Goal: Browse casually

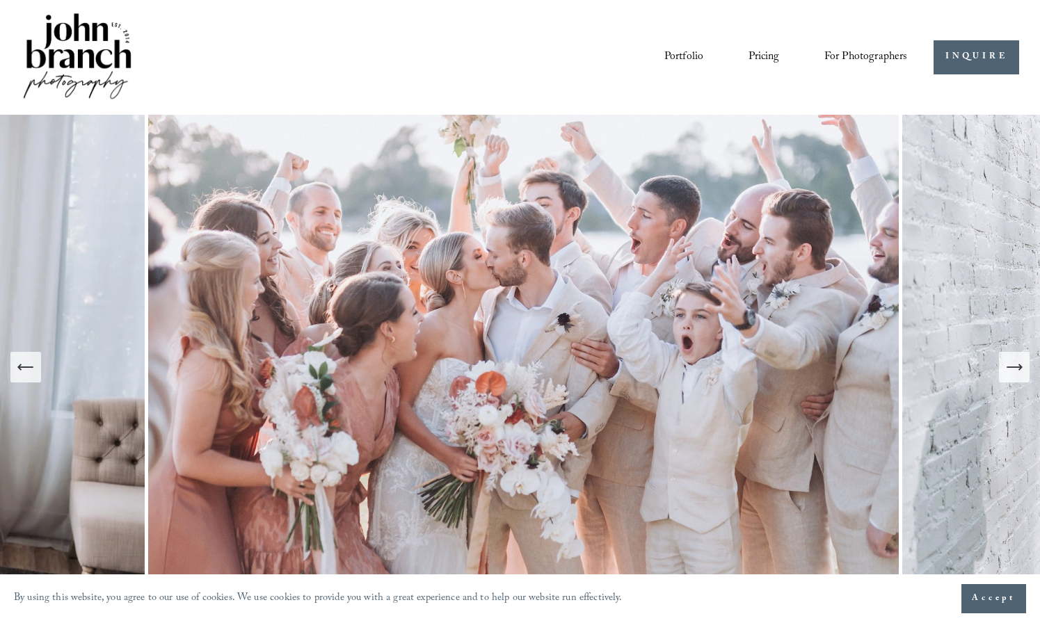
click at [1014, 368] on icon "Next Slide" at bounding box center [1014, 367] width 19 height 19
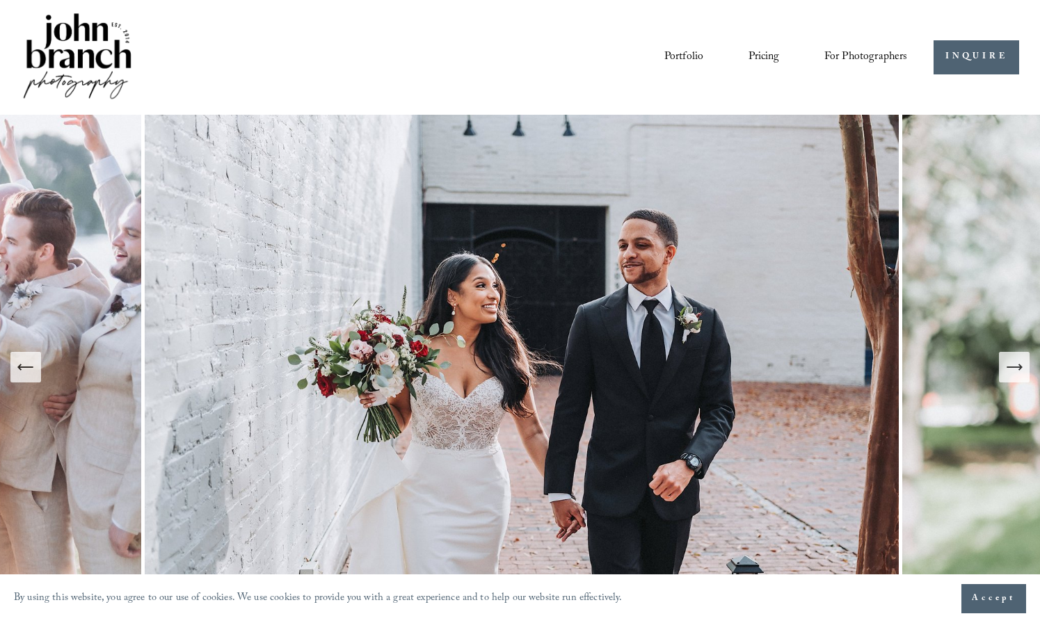
click at [1014, 368] on icon "Next Slide" at bounding box center [1014, 367] width 19 height 19
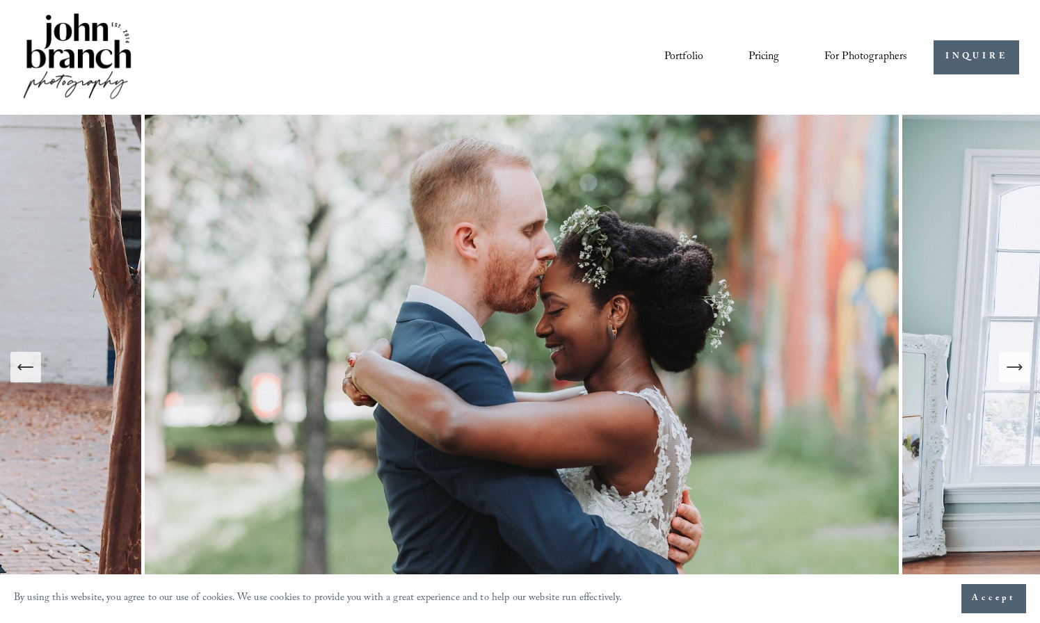
click at [1014, 368] on icon "Next Slide" at bounding box center [1014, 367] width 19 height 19
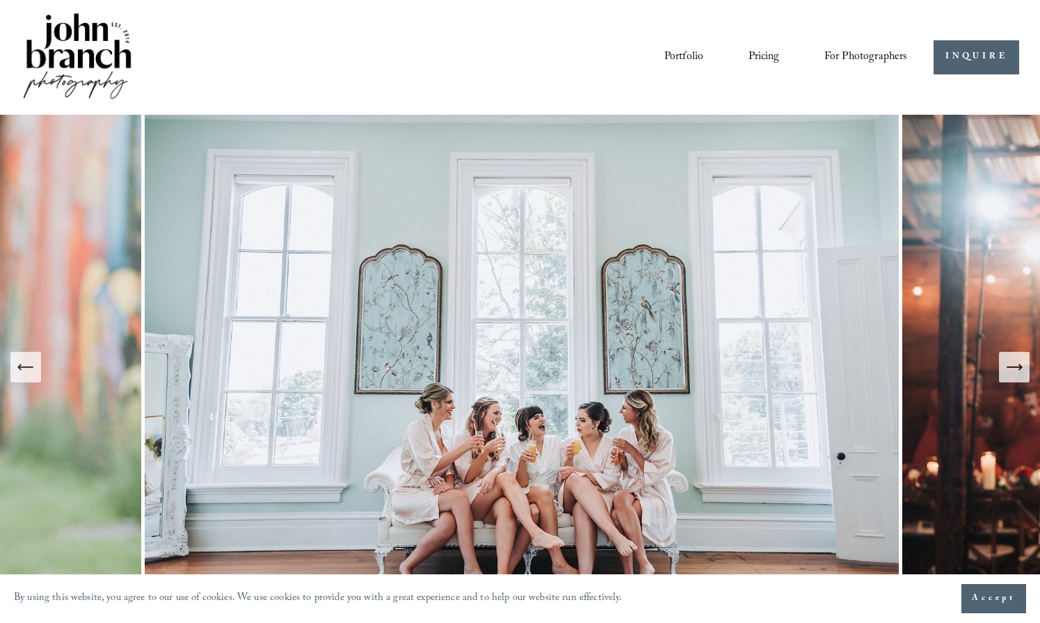
click at [1014, 368] on icon "Next Slide" at bounding box center [1014, 367] width 19 height 19
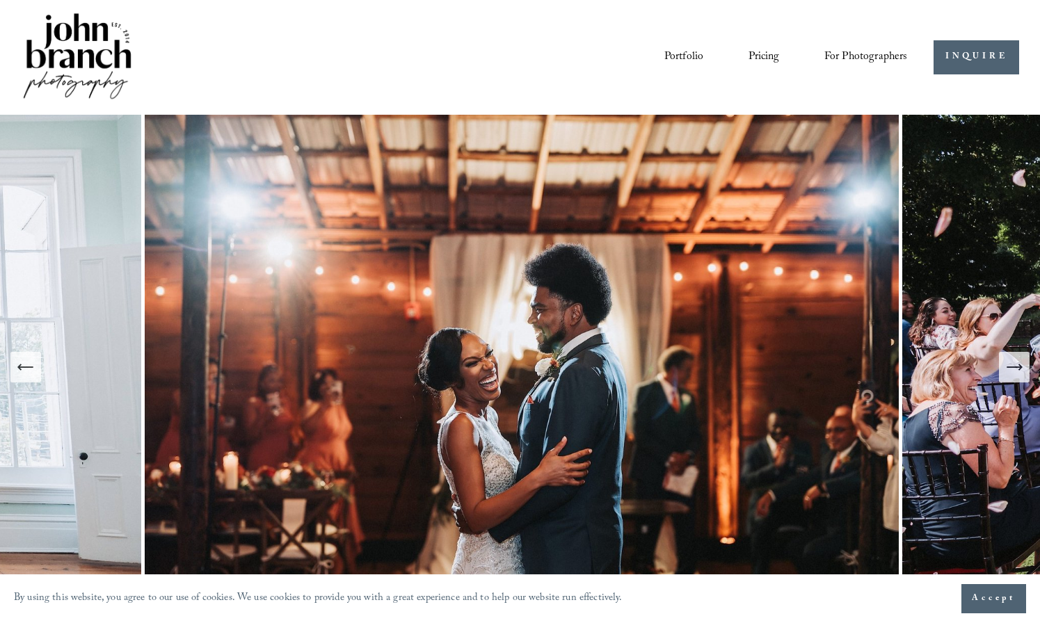
click at [1014, 367] on icon "Next Slide" at bounding box center [1014, 367] width 15 height 0
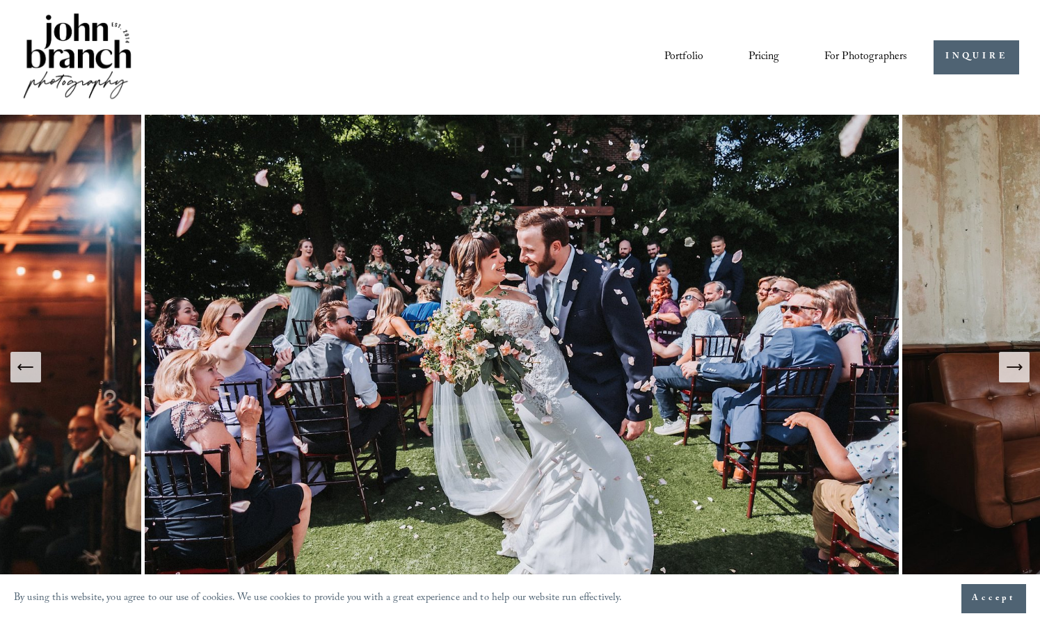
click at [1014, 367] on icon "Next Slide" at bounding box center [1014, 367] width 15 height 0
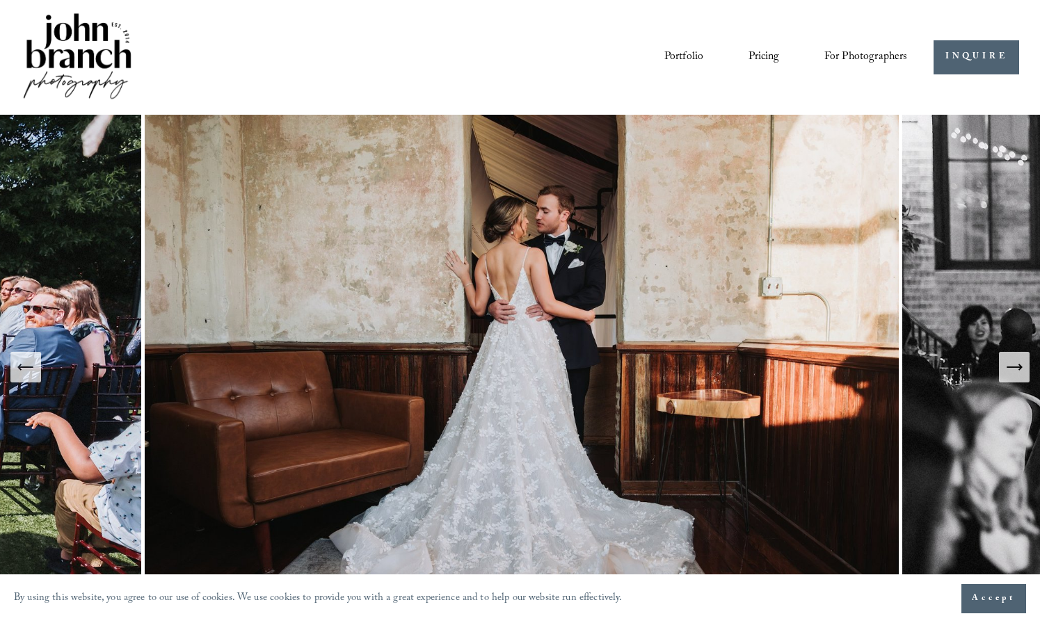
click at [1014, 367] on icon "Next Slide" at bounding box center [1014, 367] width 15 height 0
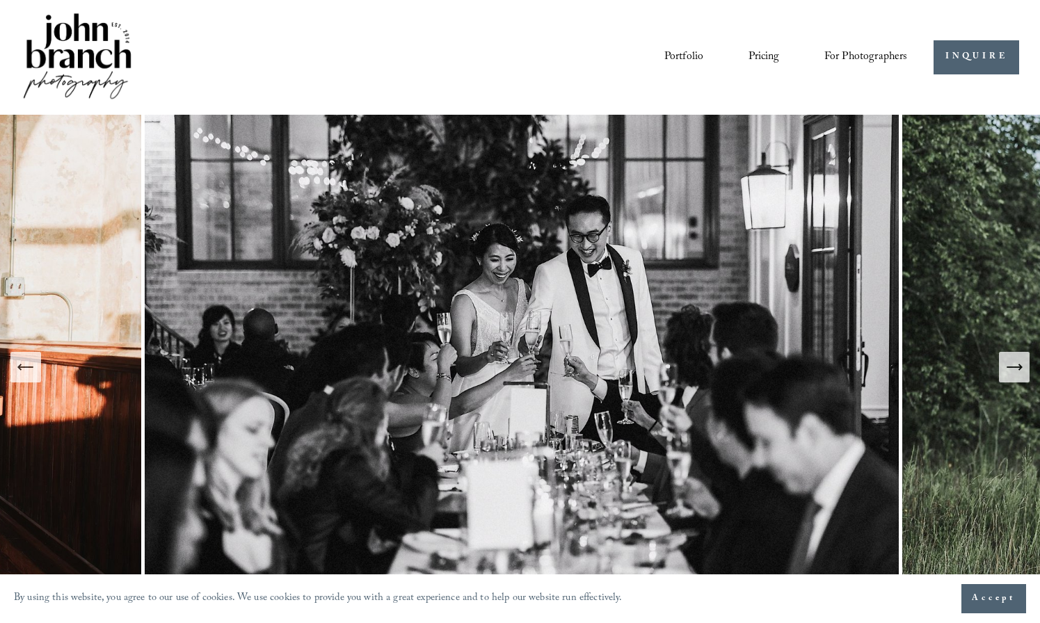
click at [1014, 367] on icon "Next Slide" at bounding box center [1014, 367] width 15 height 0
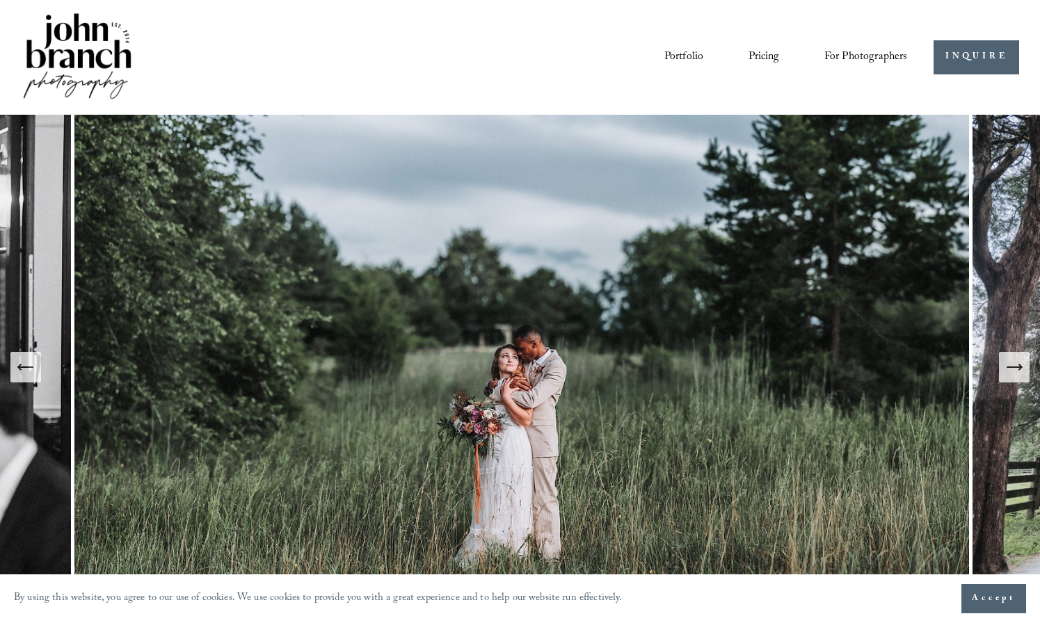
click at [1014, 367] on icon "Next Slide" at bounding box center [1014, 367] width 15 height 0
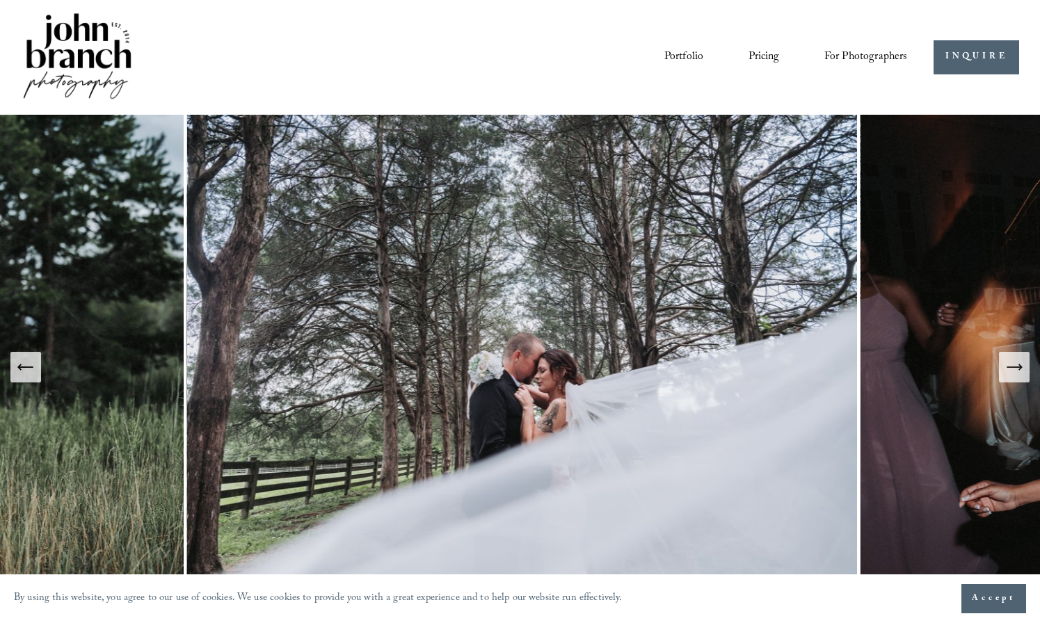
click at [1014, 367] on icon "Next Slide" at bounding box center [1014, 367] width 15 height 0
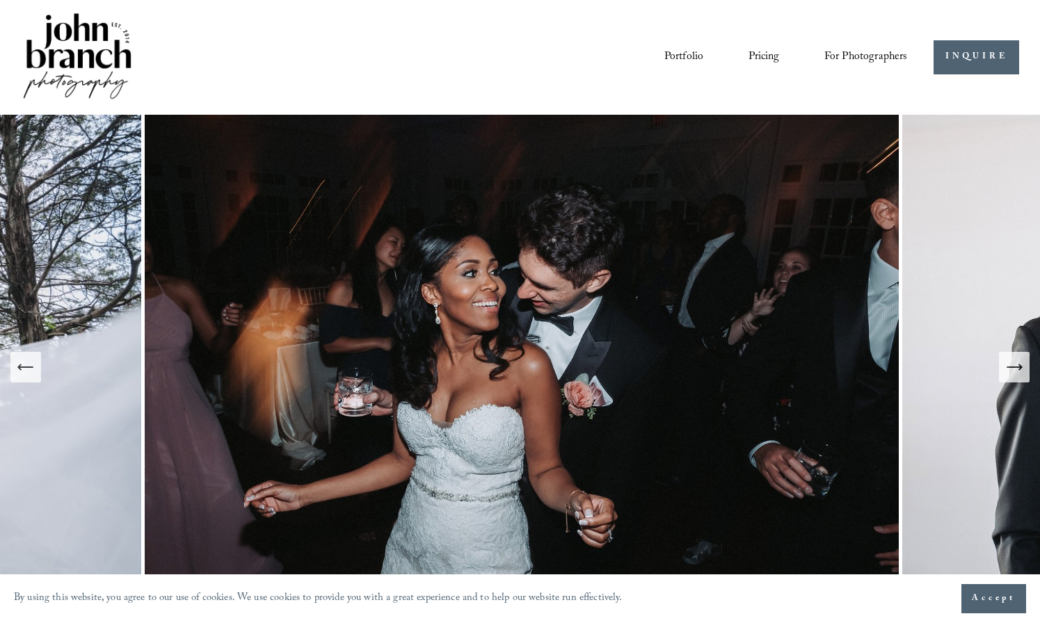
click at [1014, 367] on icon "Next Slide" at bounding box center [1014, 367] width 15 height 0
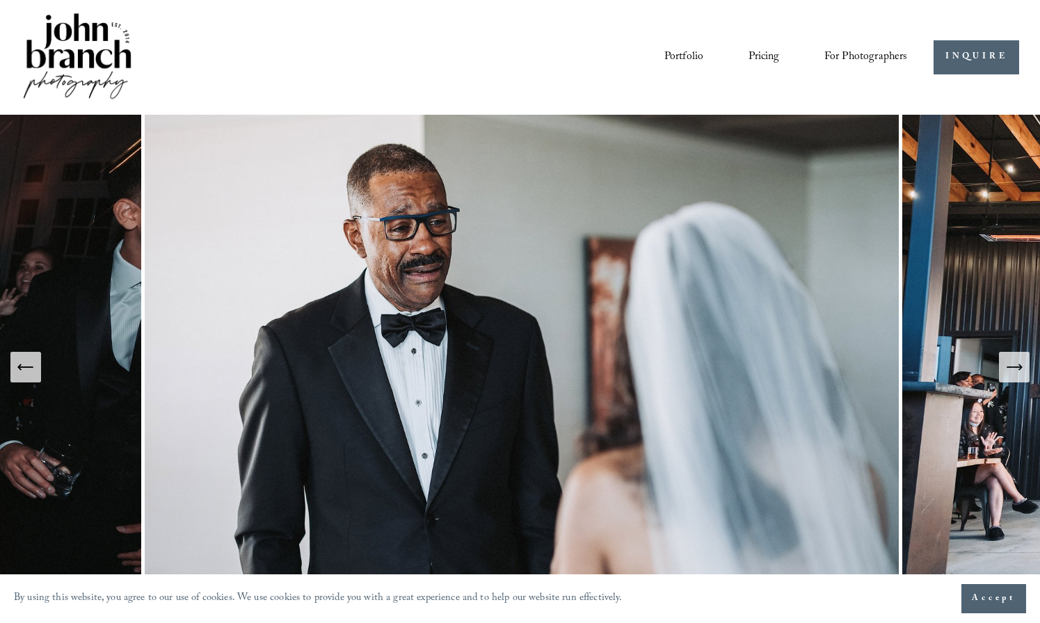
click at [1014, 367] on icon "Next Slide" at bounding box center [1014, 367] width 15 height 0
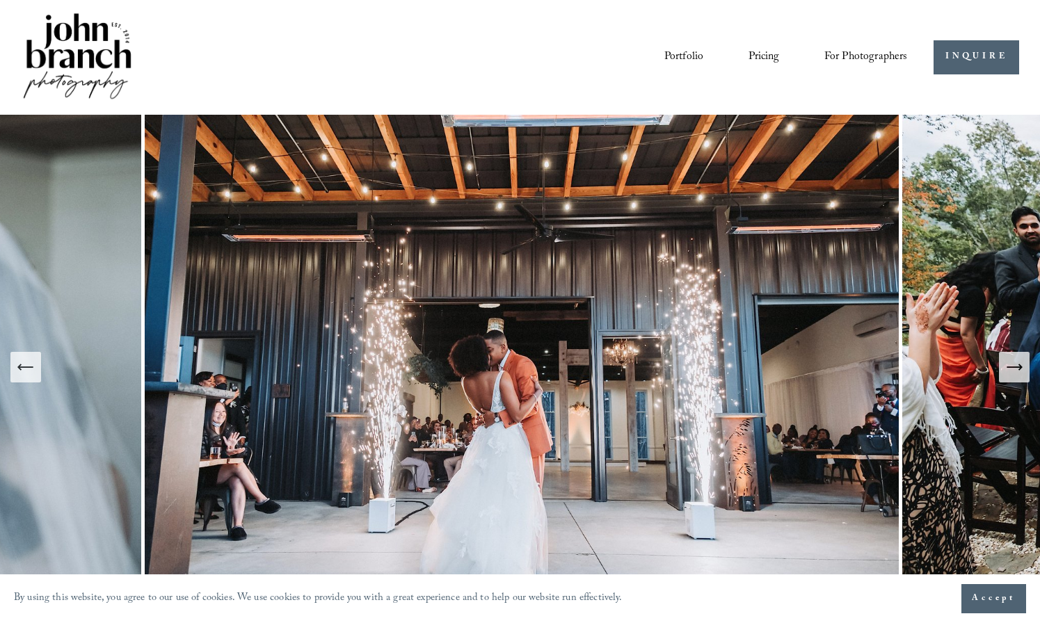
click at [1014, 367] on icon "Next Slide" at bounding box center [1014, 367] width 15 height 0
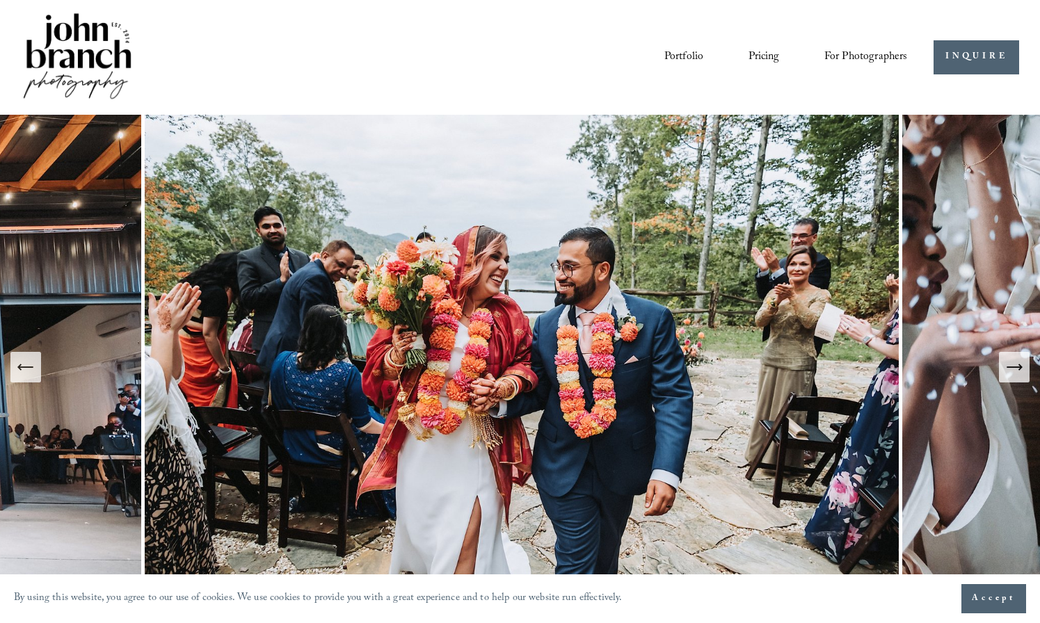
click at [1014, 367] on icon "Next Slide" at bounding box center [1014, 367] width 15 height 0
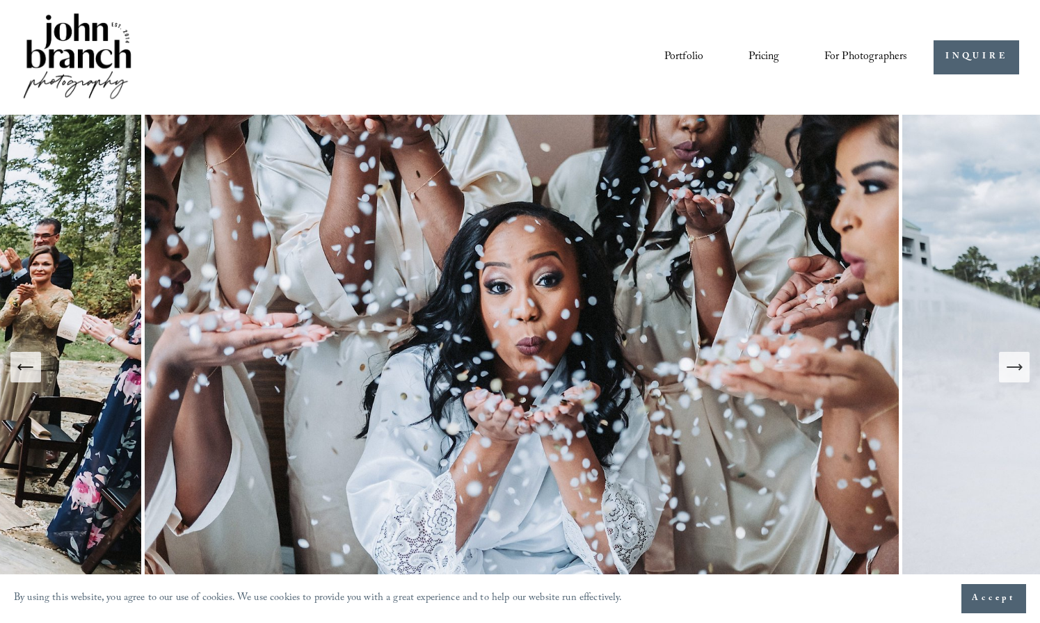
click at [1014, 367] on icon "Next Slide" at bounding box center [1014, 367] width 15 height 0
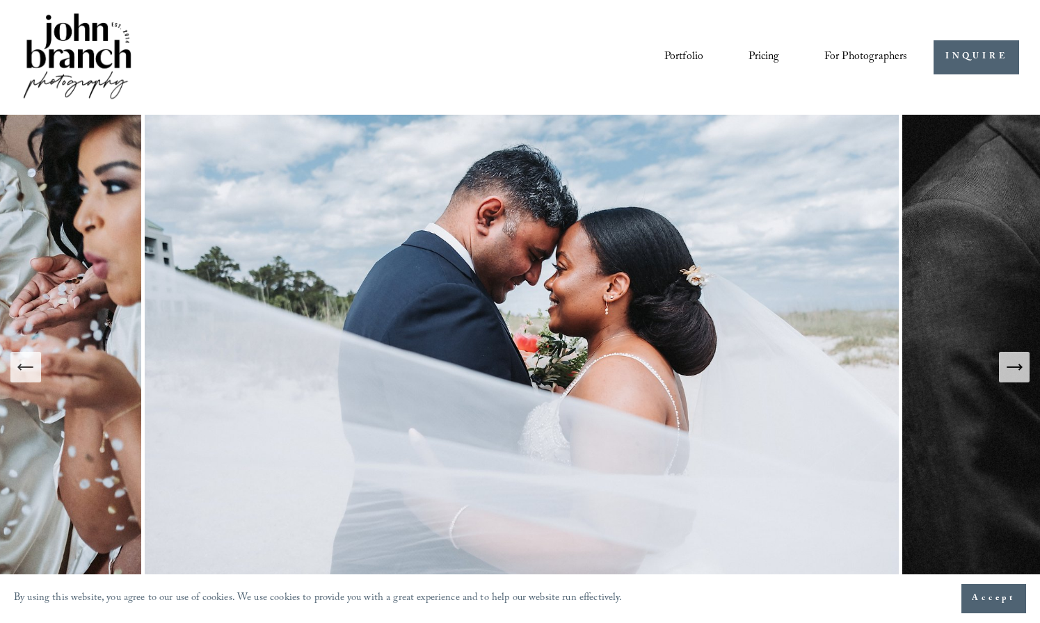
click at [1014, 367] on icon "Next Slide" at bounding box center [1014, 367] width 15 height 0
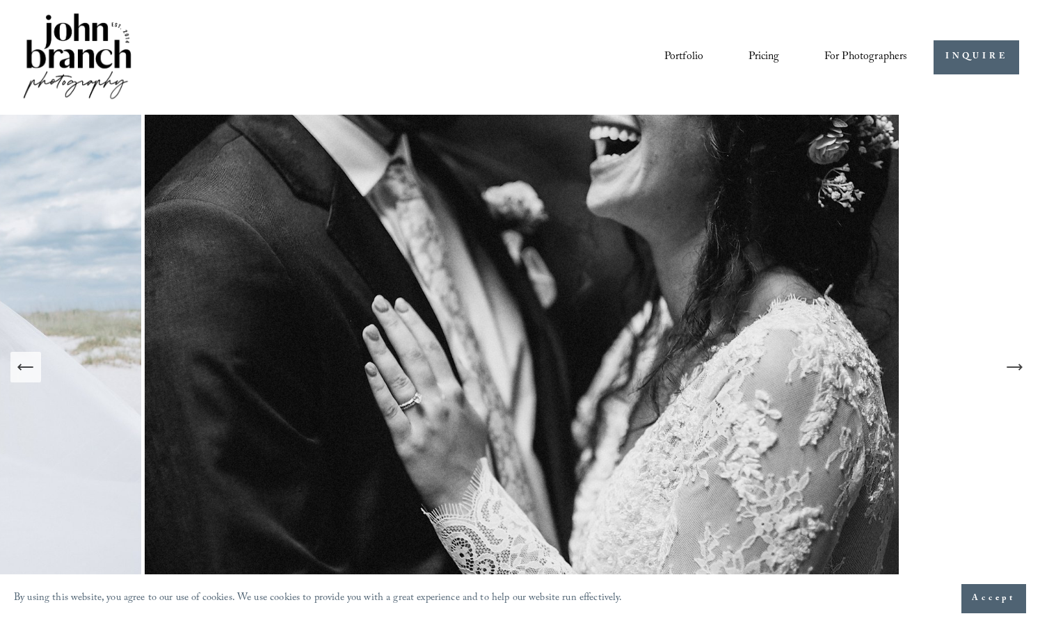
click at [1014, 367] on icon "Next Slide" at bounding box center [1014, 367] width 15 height 0
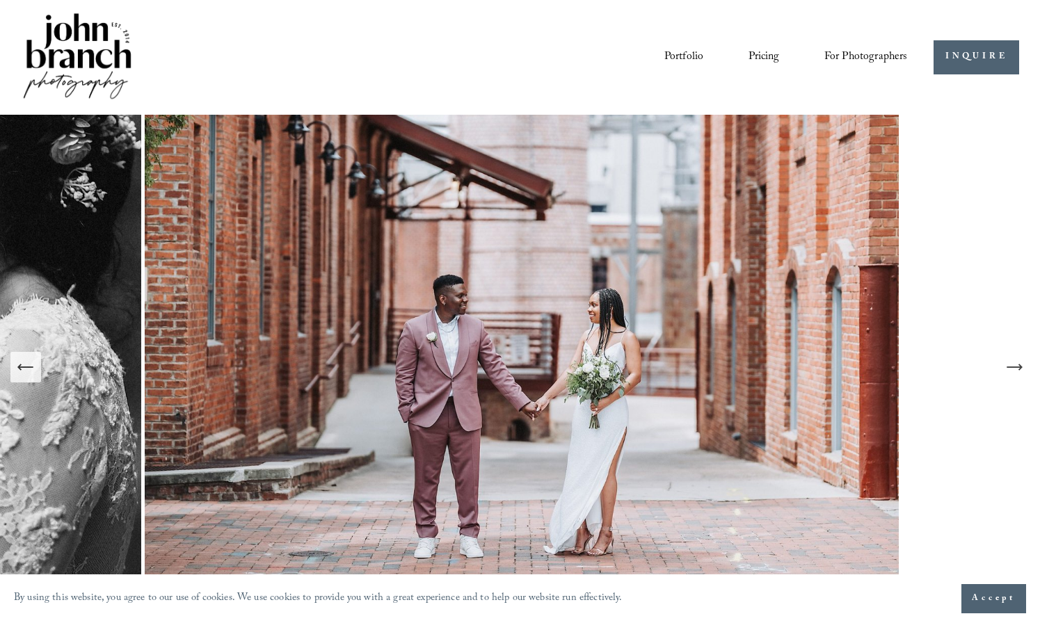
click at [1014, 367] on icon "Next Slide" at bounding box center [1014, 367] width 15 height 0
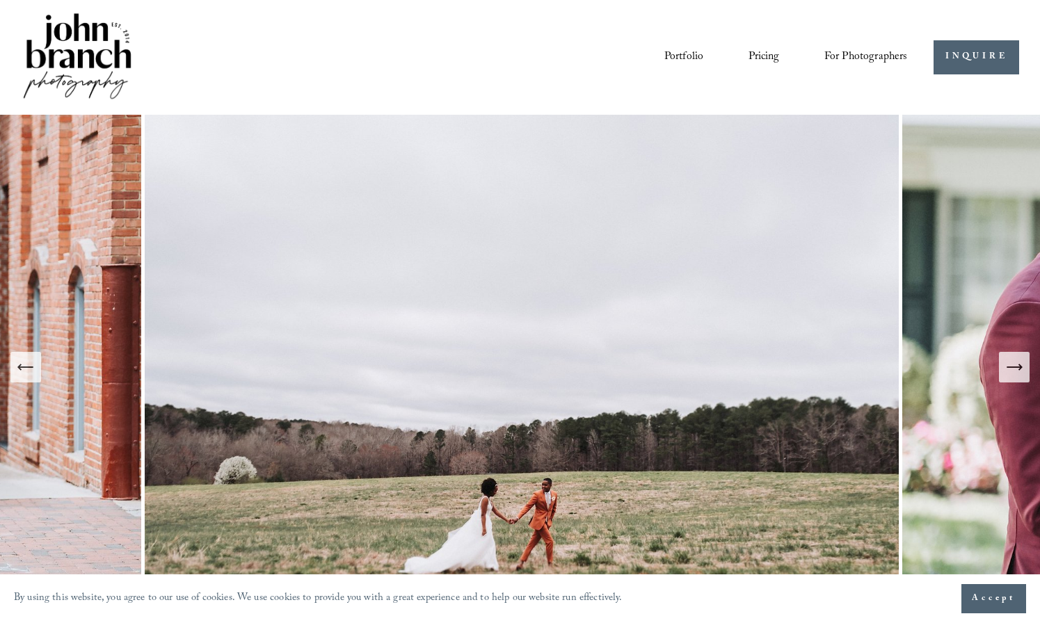
click at [1014, 367] on icon "Next Slide" at bounding box center [1014, 367] width 15 height 0
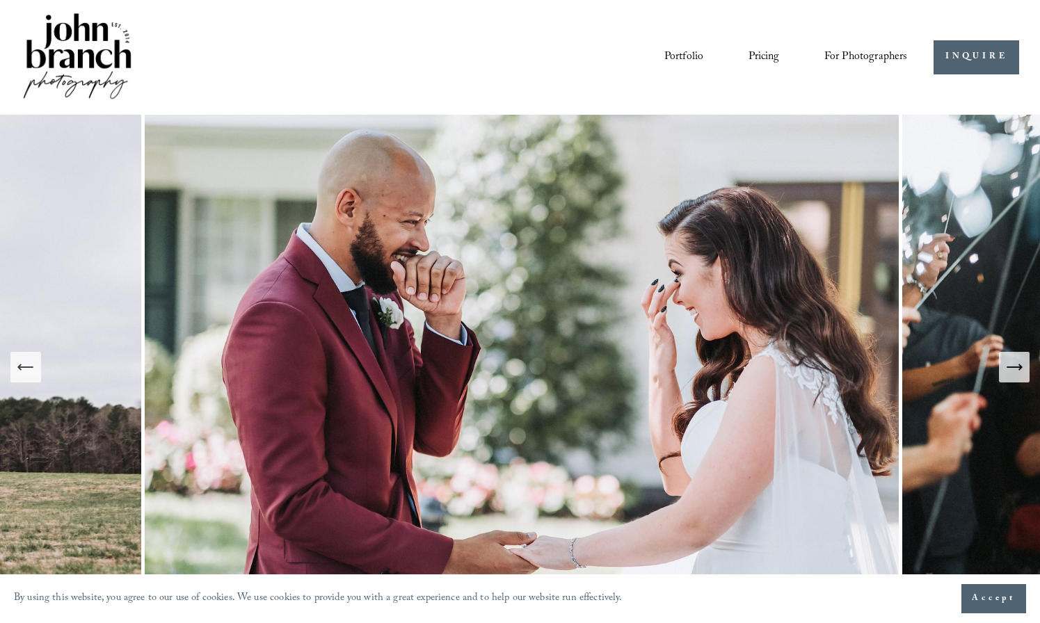
click at [1014, 367] on icon "Next Slide" at bounding box center [1014, 367] width 15 height 0
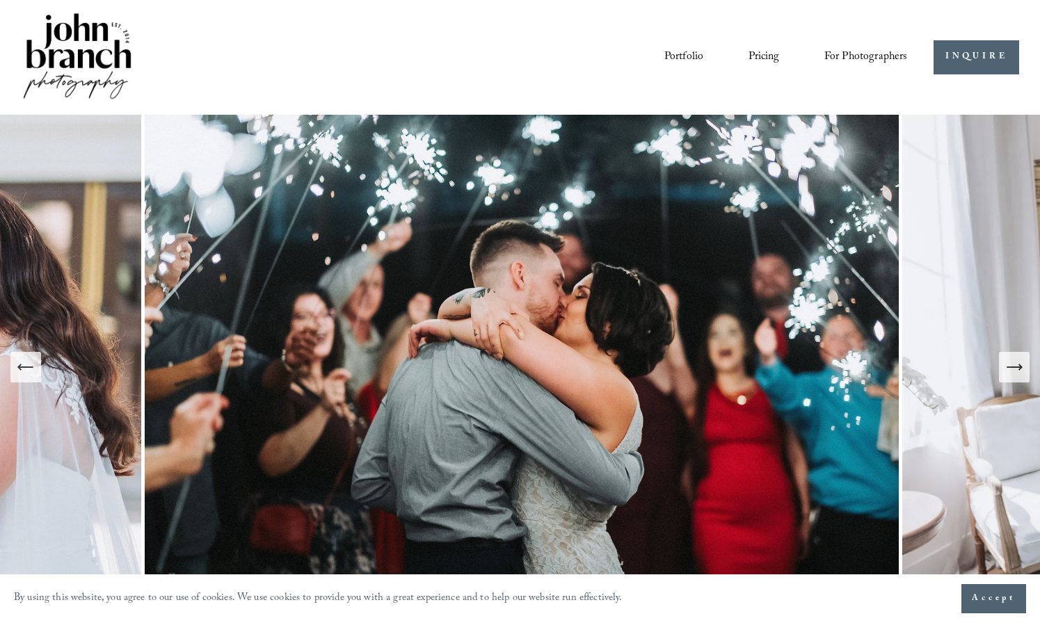
click at [1014, 367] on icon "Next Slide" at bounding box center [1014, 367] width 15 height 0
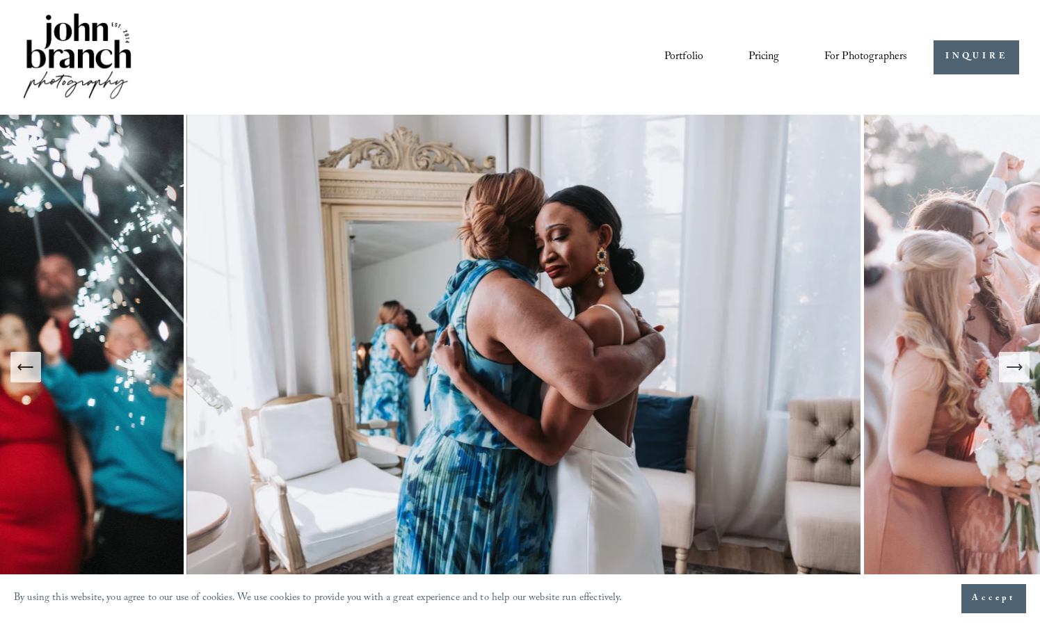
click at [1014, 367] on icon "Next Slide" at bounding box center [1014, 367] width 15 height 0
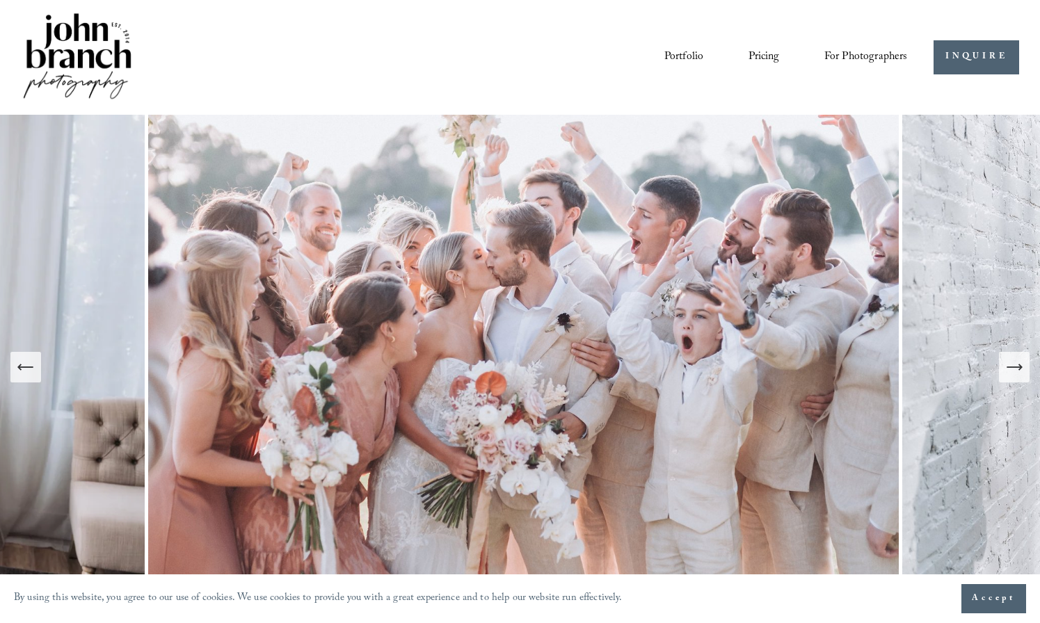
click at [1014, 367] on icon "Next Slide" at bounding box center [1014, 367] width 15 height 0
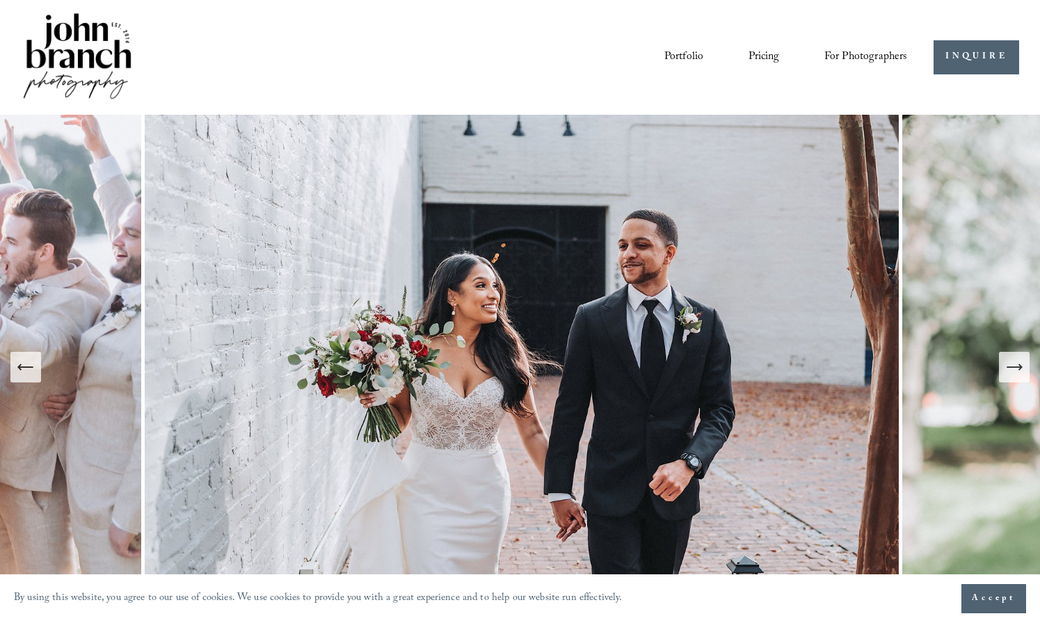
click at [1022, 369] on icon "Next Slide" at bounding box center [1014, 367] width 19 height 19
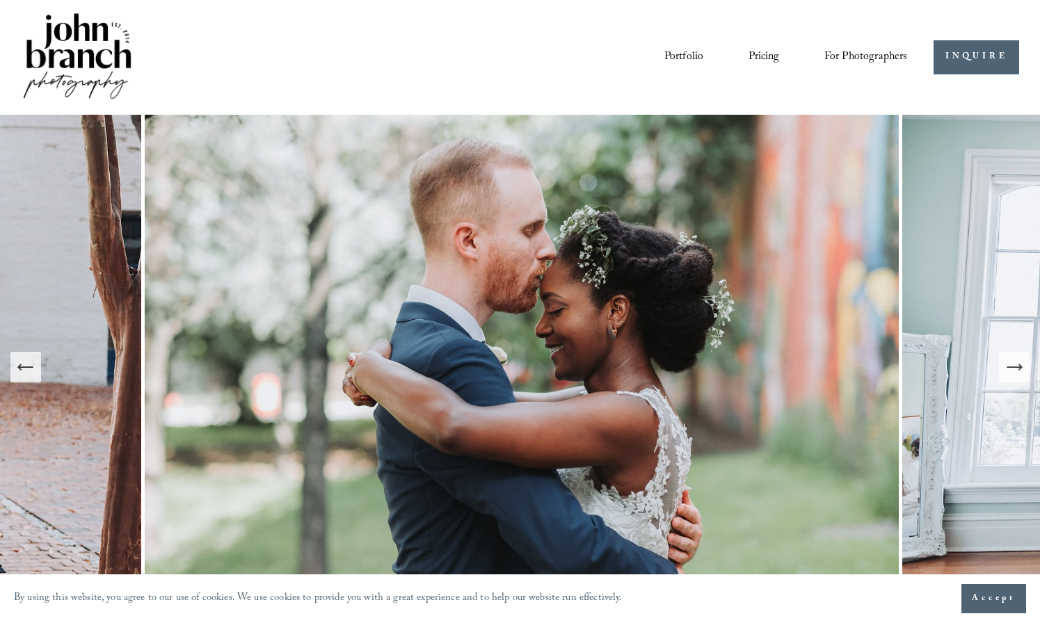
click at [1017, 368] on icon "Next Slide" at bounding box center [1014, 367] width 19 height 19
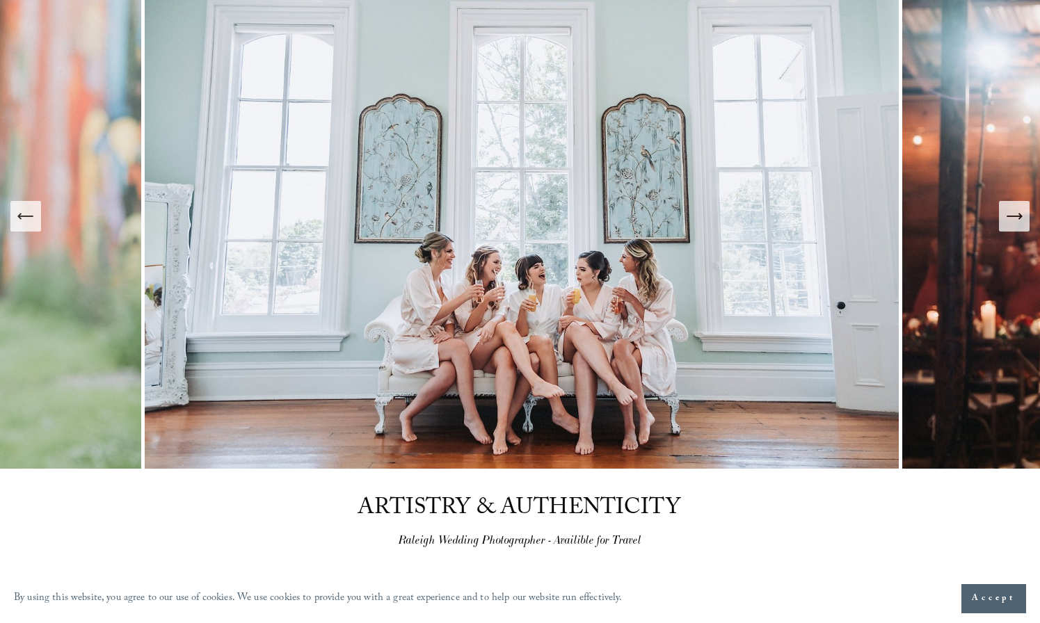
scroll to position [149, 0]
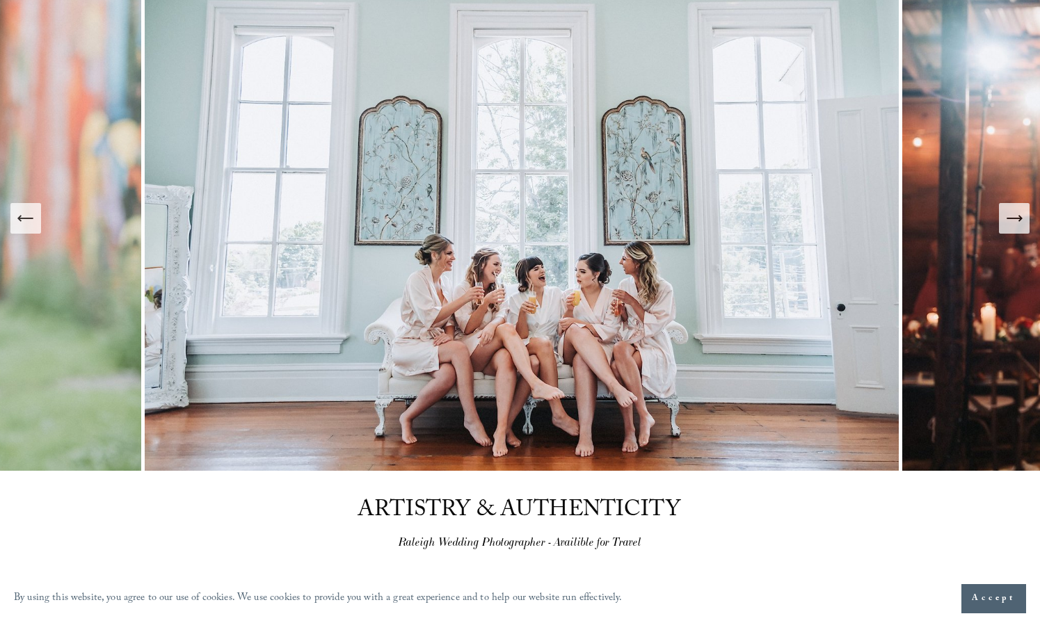
click at [1012, 222] on icon "Next Slide" at bounding box center [1014, 218] width 19 height 19
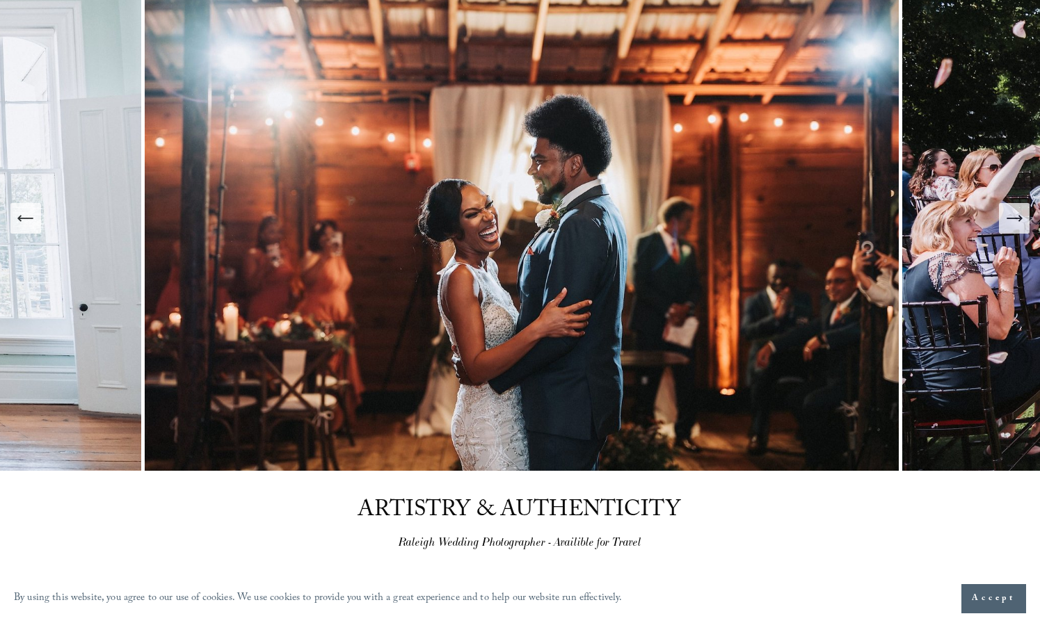
click at [1012, 218] on icon "Next Slide" at bounding box center [1014, 218] width 19 height 19
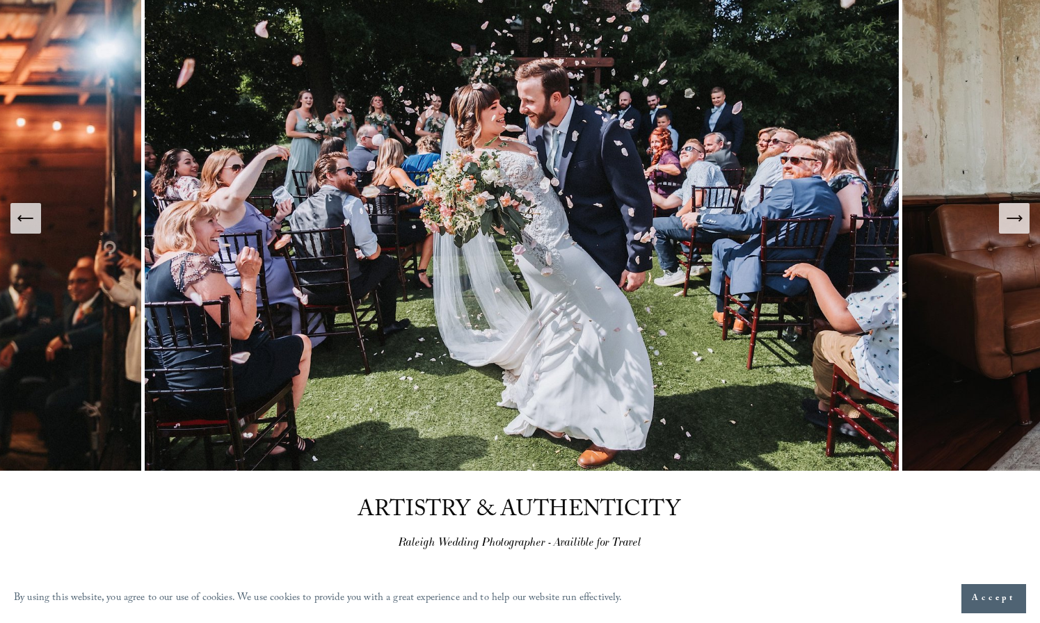
click at [1012, 218] on icon "Next Slide" at bounding box center [1014, 218] width 19 height 19
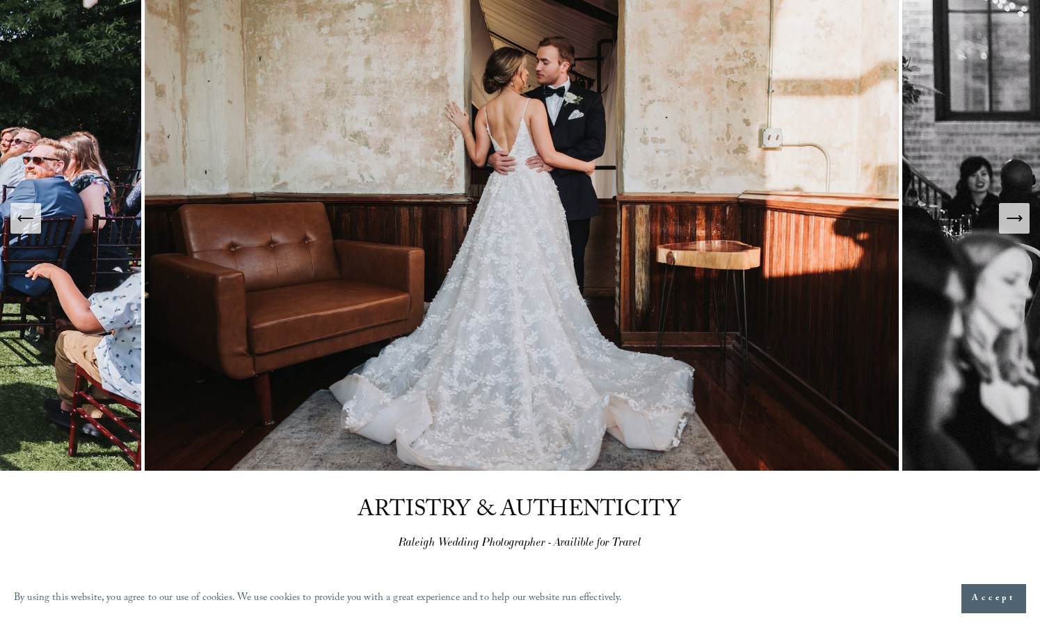
click at [1012, 217] on icon "Next Slide" at bounding box center [1014, 218] width 19 height 19
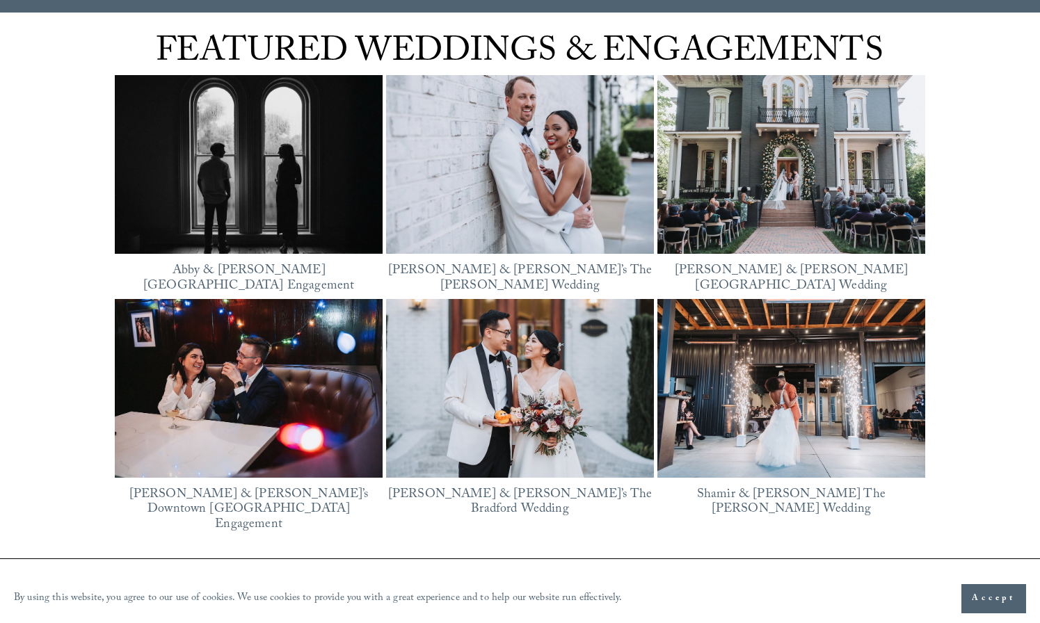
scroll to position [1756, 0]
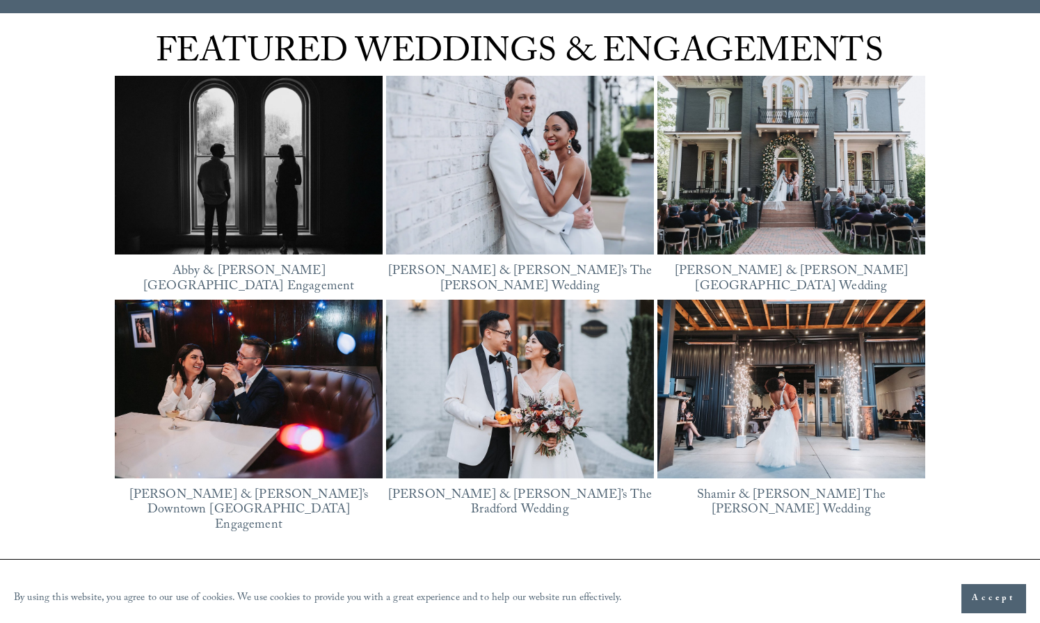
click at [641, 332] on img at bounding box center [520, 389] width 268 height 179
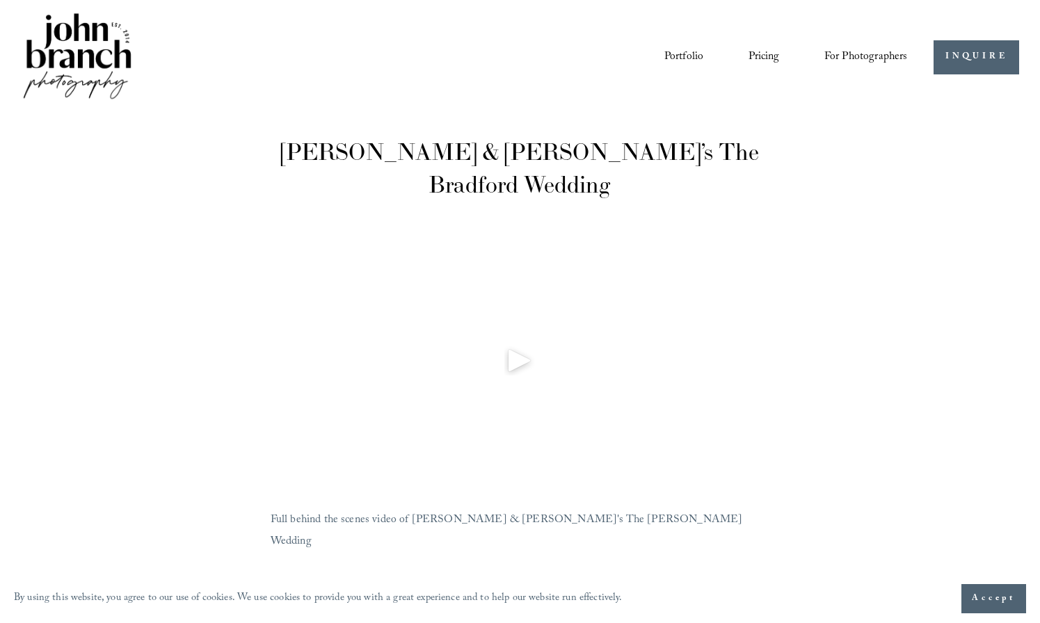
scroll to position [65, 0]
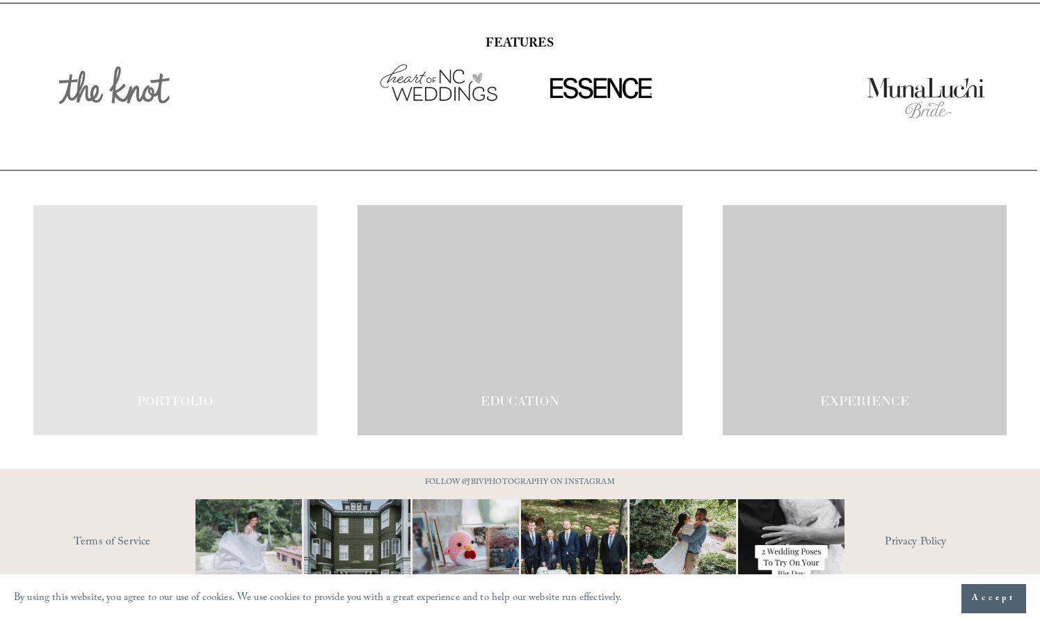
scroll to position [2326, 0]
